Goal: Task Accomplishment & Management: Use online tool/utility

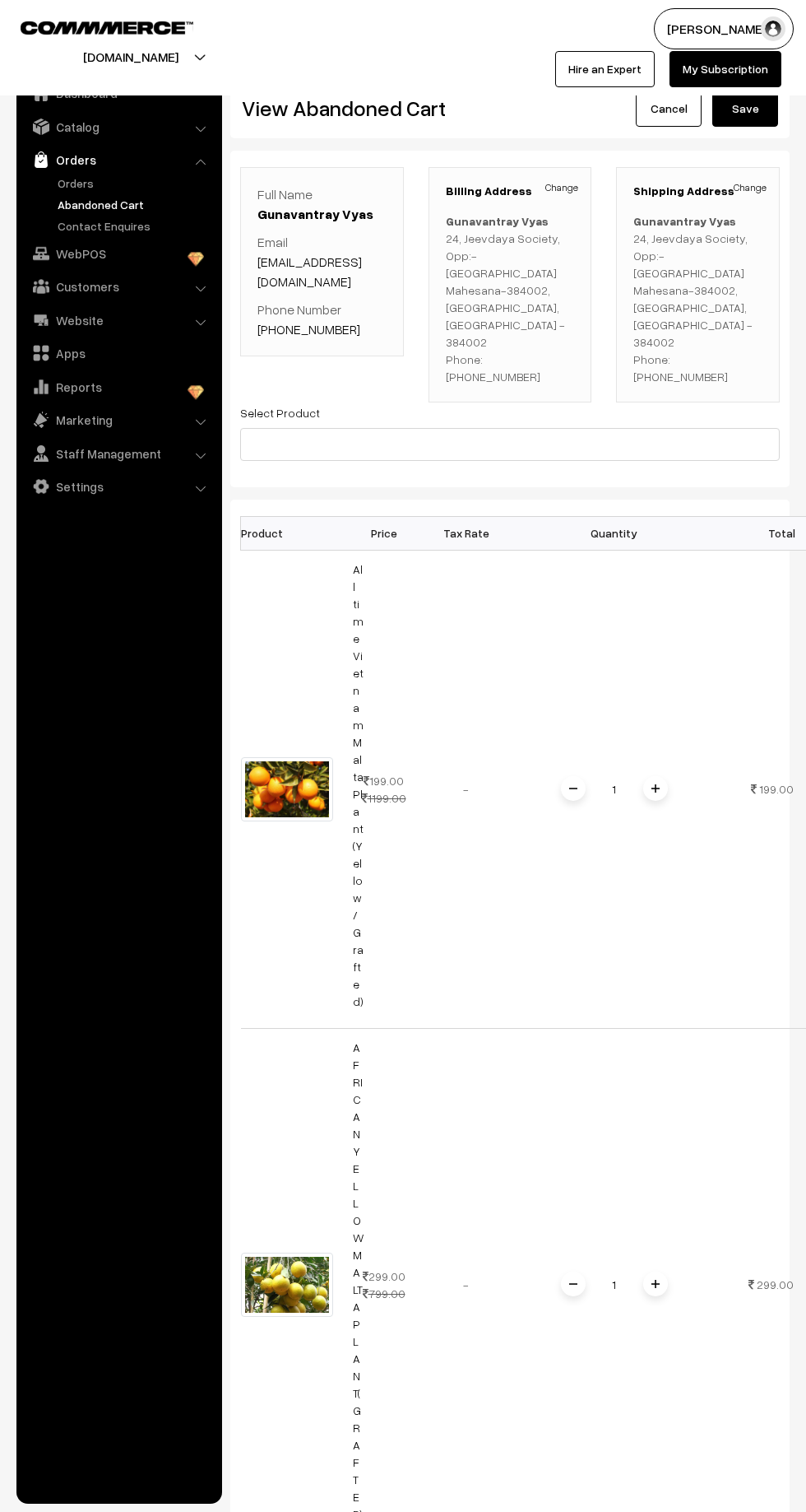
click at [78, 180] on link "Orders" at bounding box center [134, 183] width 163 height 18
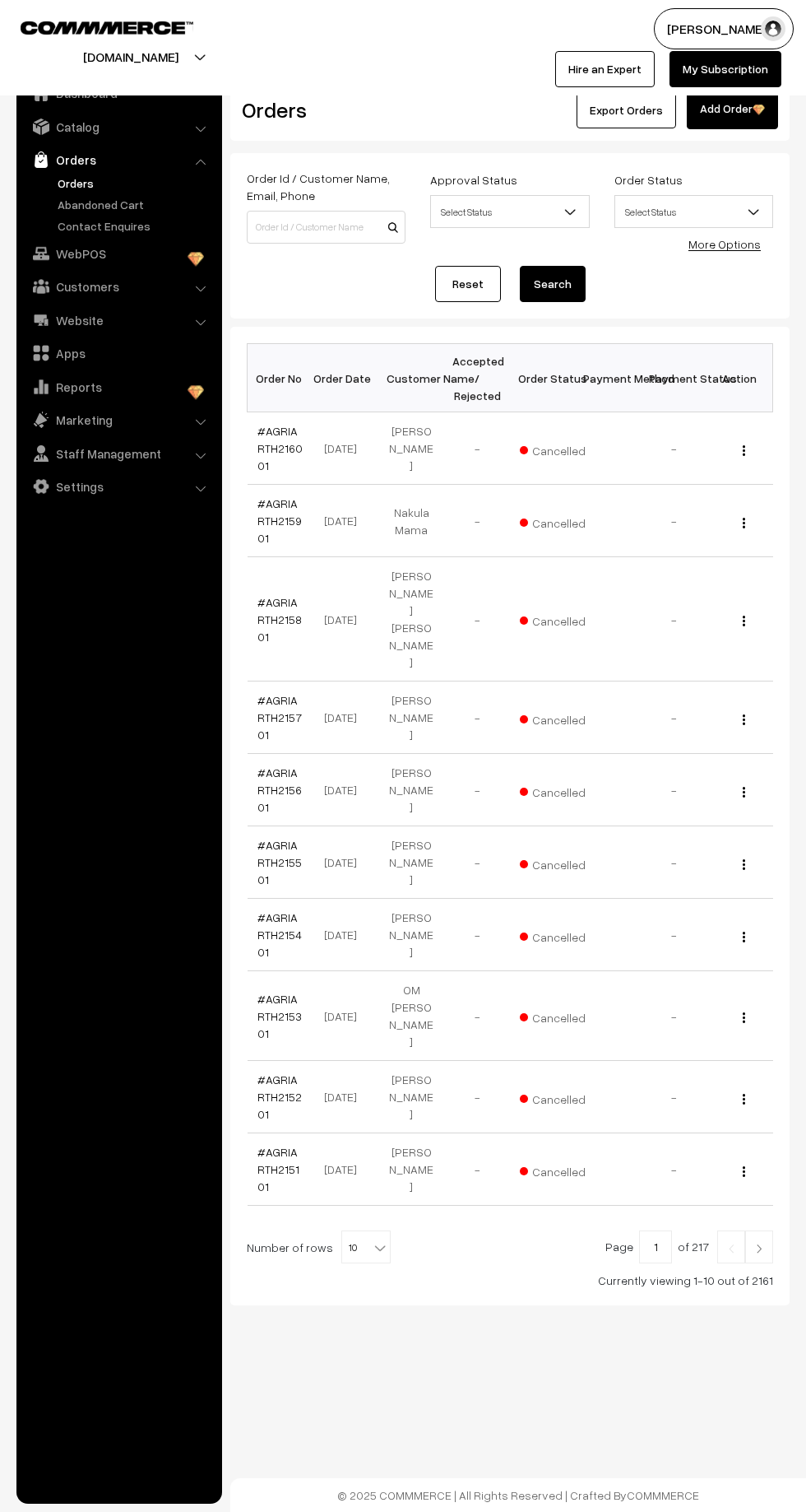
click at [84, 209] on link "Abandoned Cart" at bounding box center [134, 204] width 163 height 18
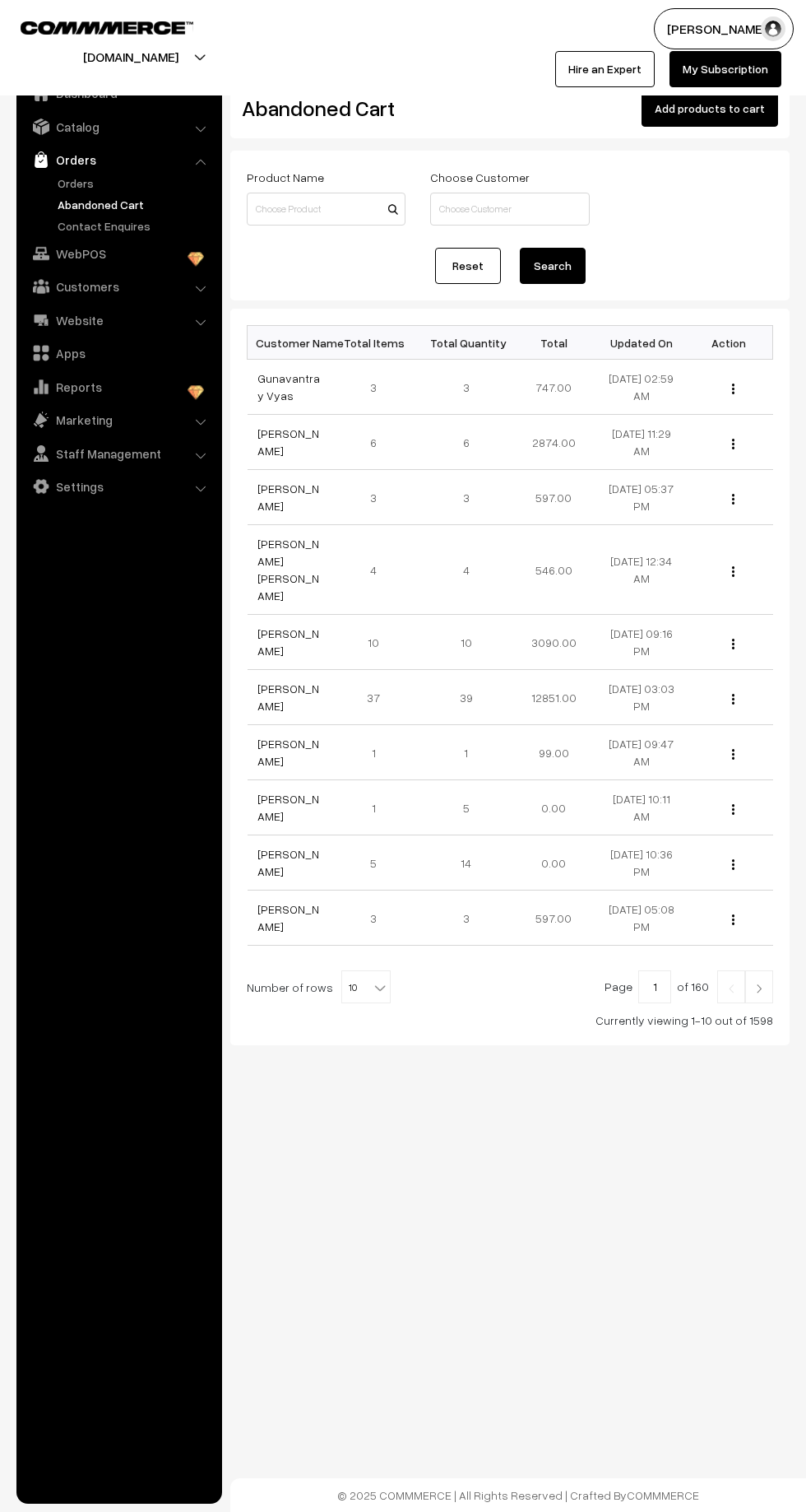
click at [281, 376] on link "Gunavantray Vyas" at bounding box center [288, 387] width 63 height 32
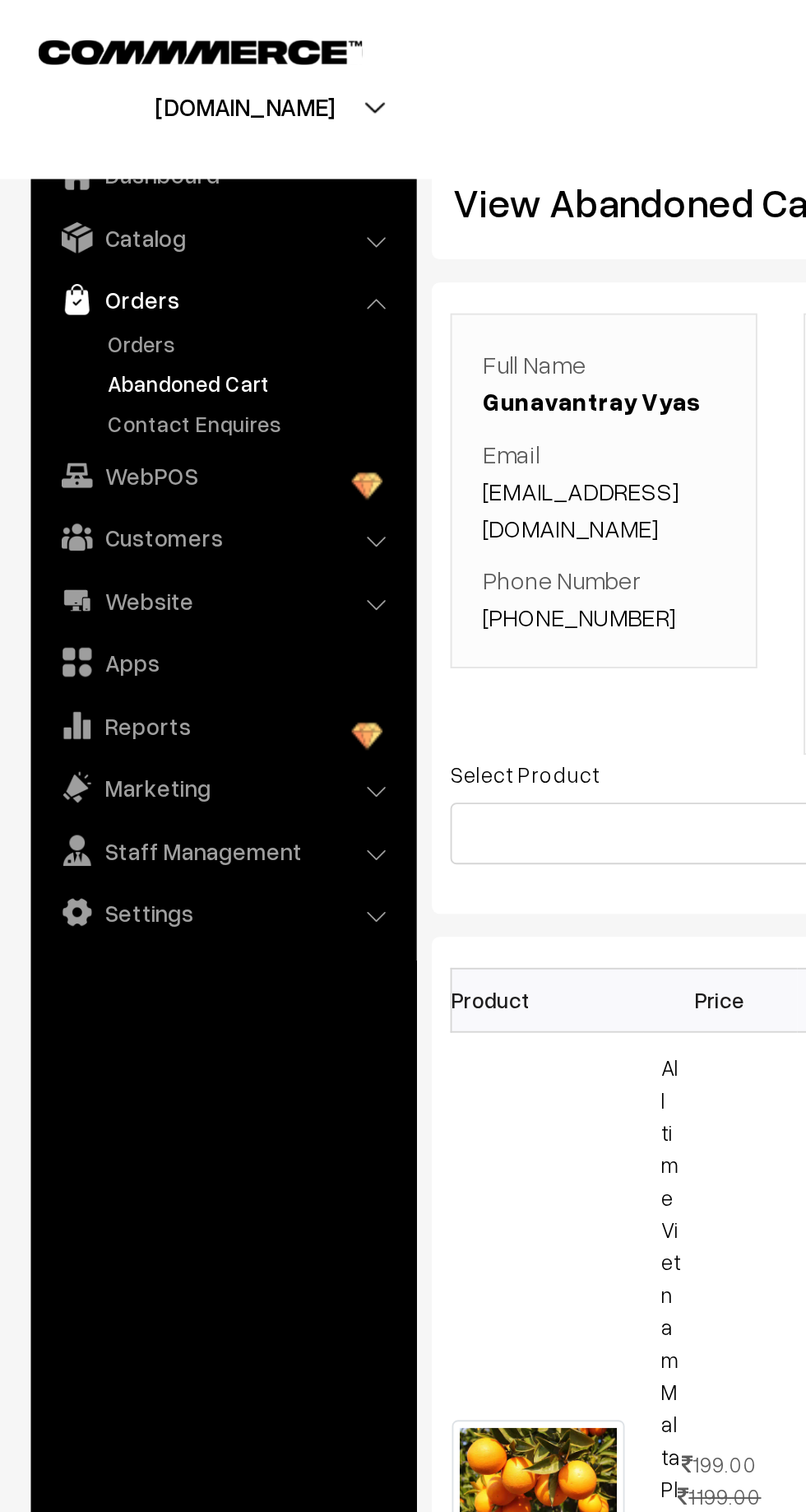
click at [86, 170] on link "Orders" at bounding box center [118, 160] width 196 height 30
click at [83, 181] on link "Orders" at bounding box center [134, 183] width 163 height 18
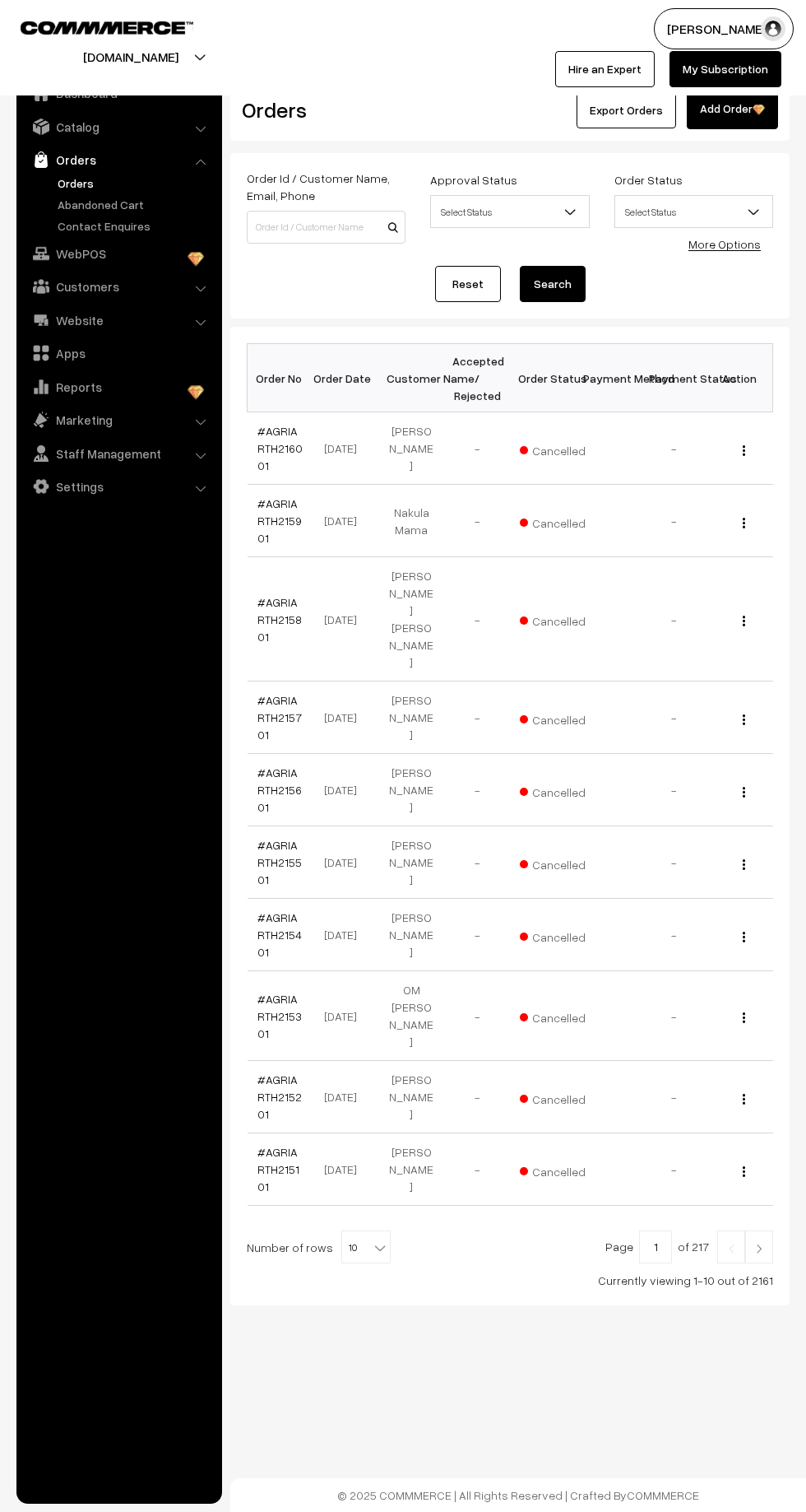
click at [83, 211] on link "Abandoned Cart" at bounding box center [134, 204] width 163 height 18
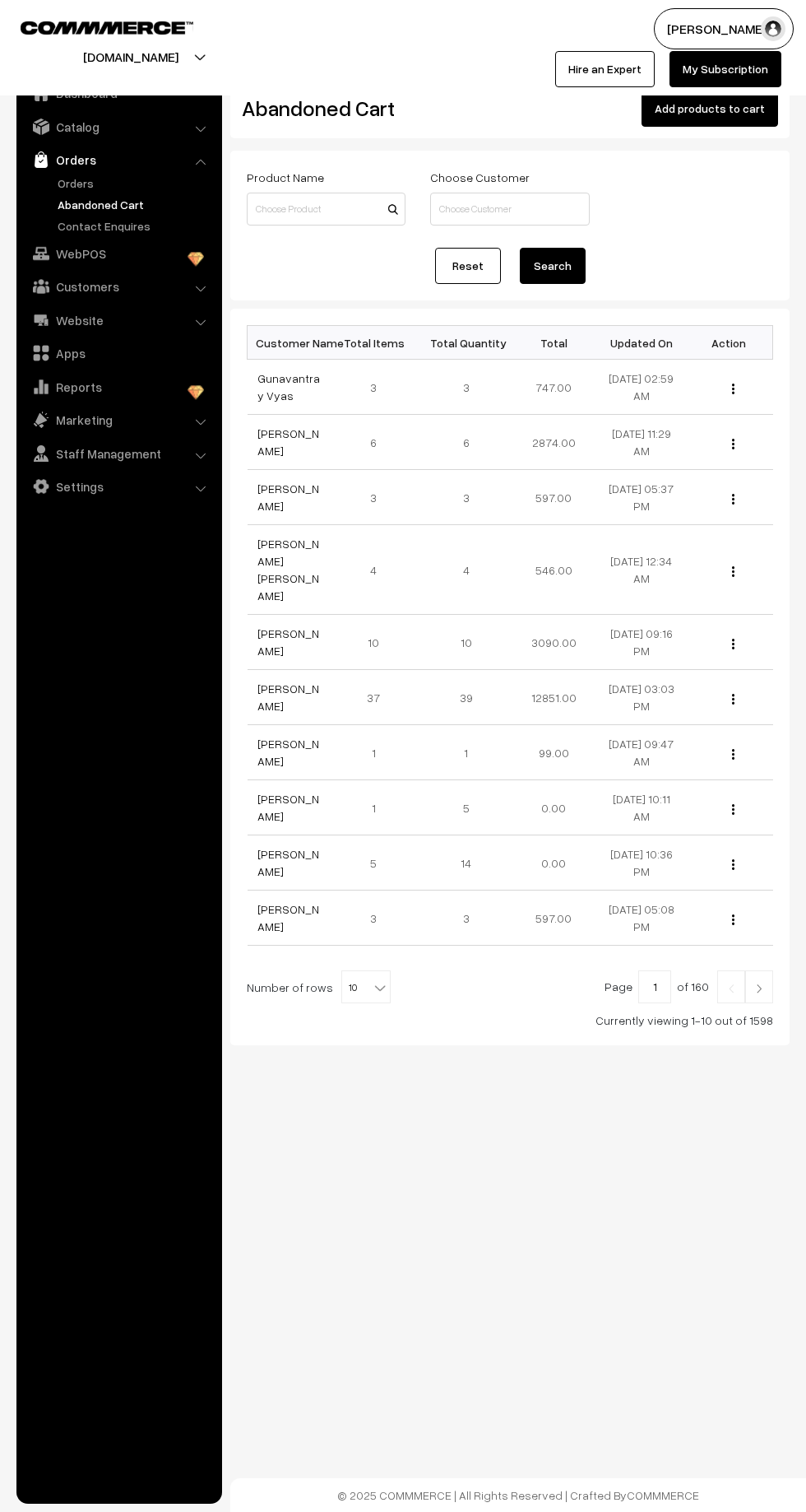
click at [268, 393] on link "Gunavantray Vyas" at bounding box center [288, 387] width 63 height 32
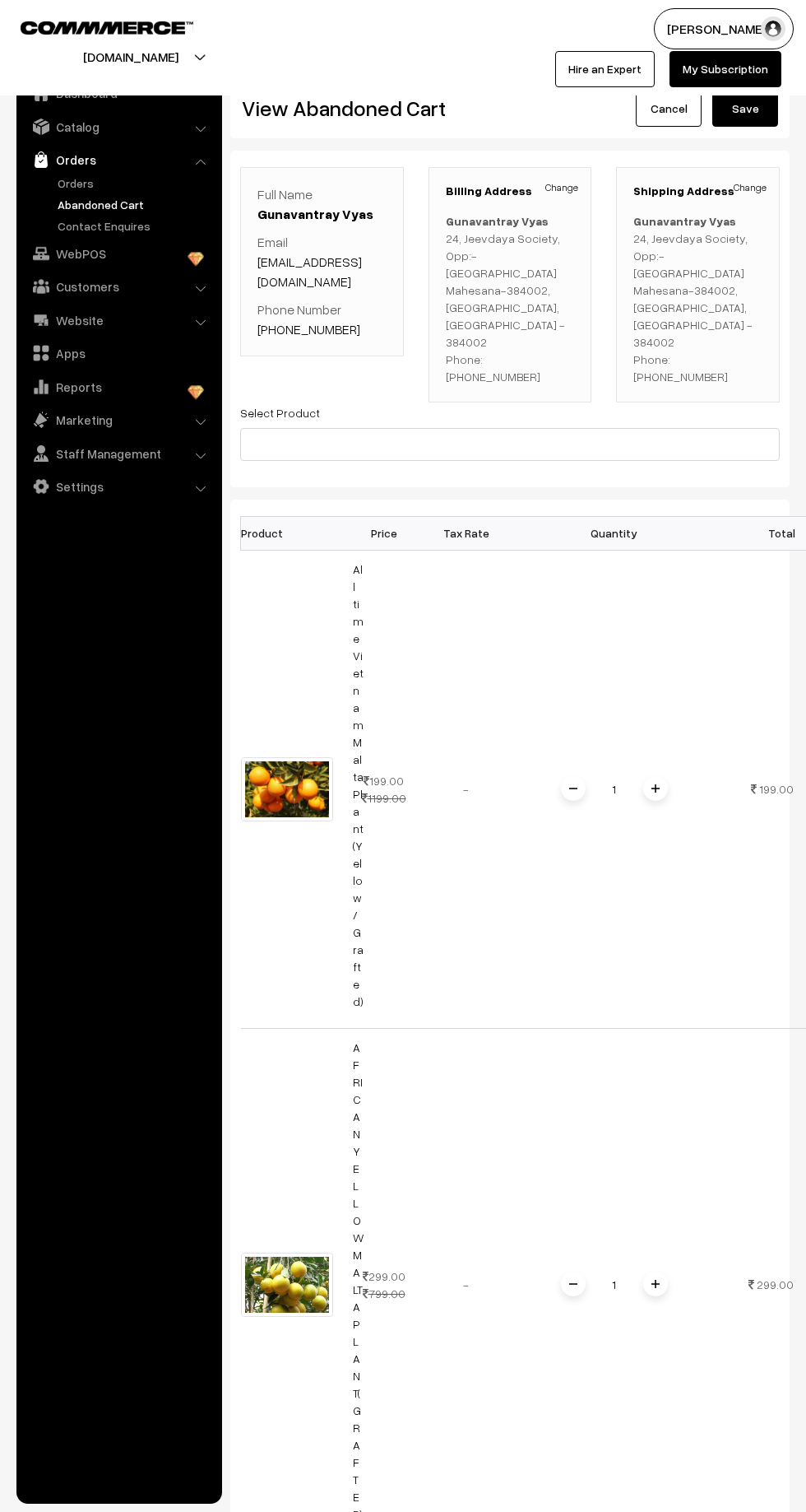
click at [76, 209] on link "Abandoned Cart" at bounding box center [134, 204] width 163 height 18
